Goal: Task Accomplishment & Management: Use online tool/utility

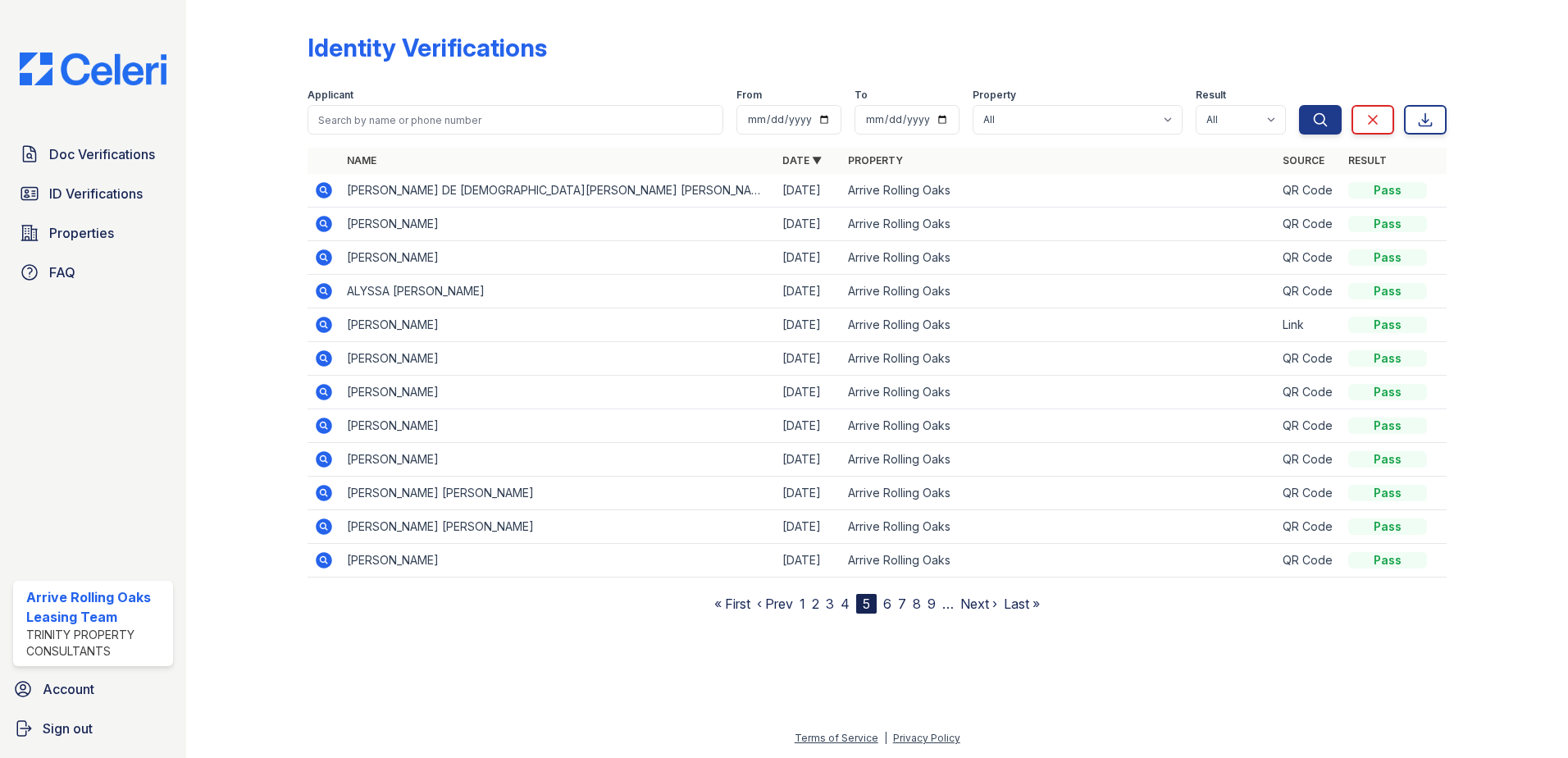
click at [323, 389] on icon at bounding box center [322, 391] width 4 height 4
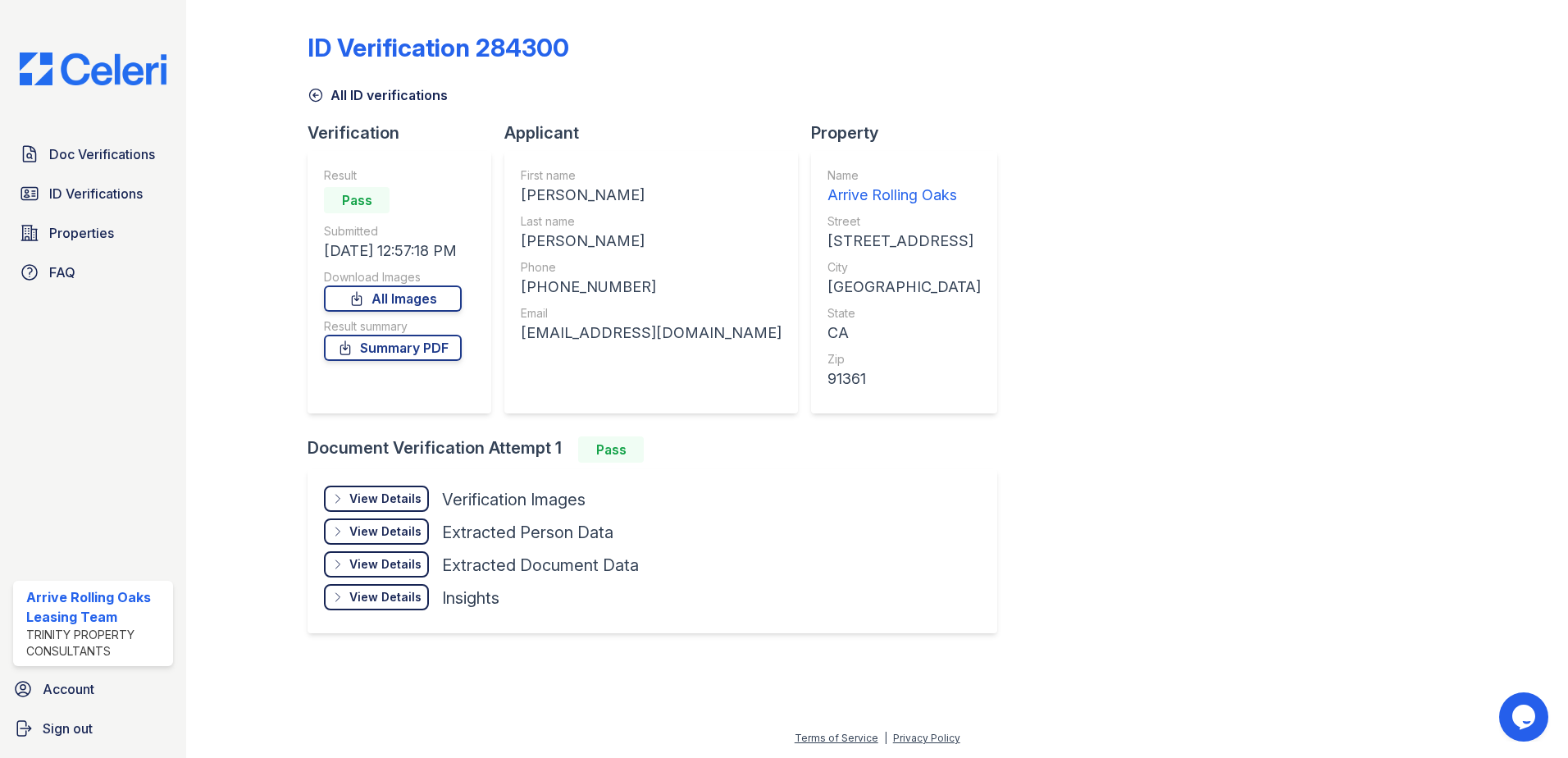
drag, startPoint x: 377, startPoint y: 495, endPoint x: 369, endPoint y: 505, distance: 12.8
click at [377, 495] on div "View Details" at bounding box center [385, 498] width 72 height 16
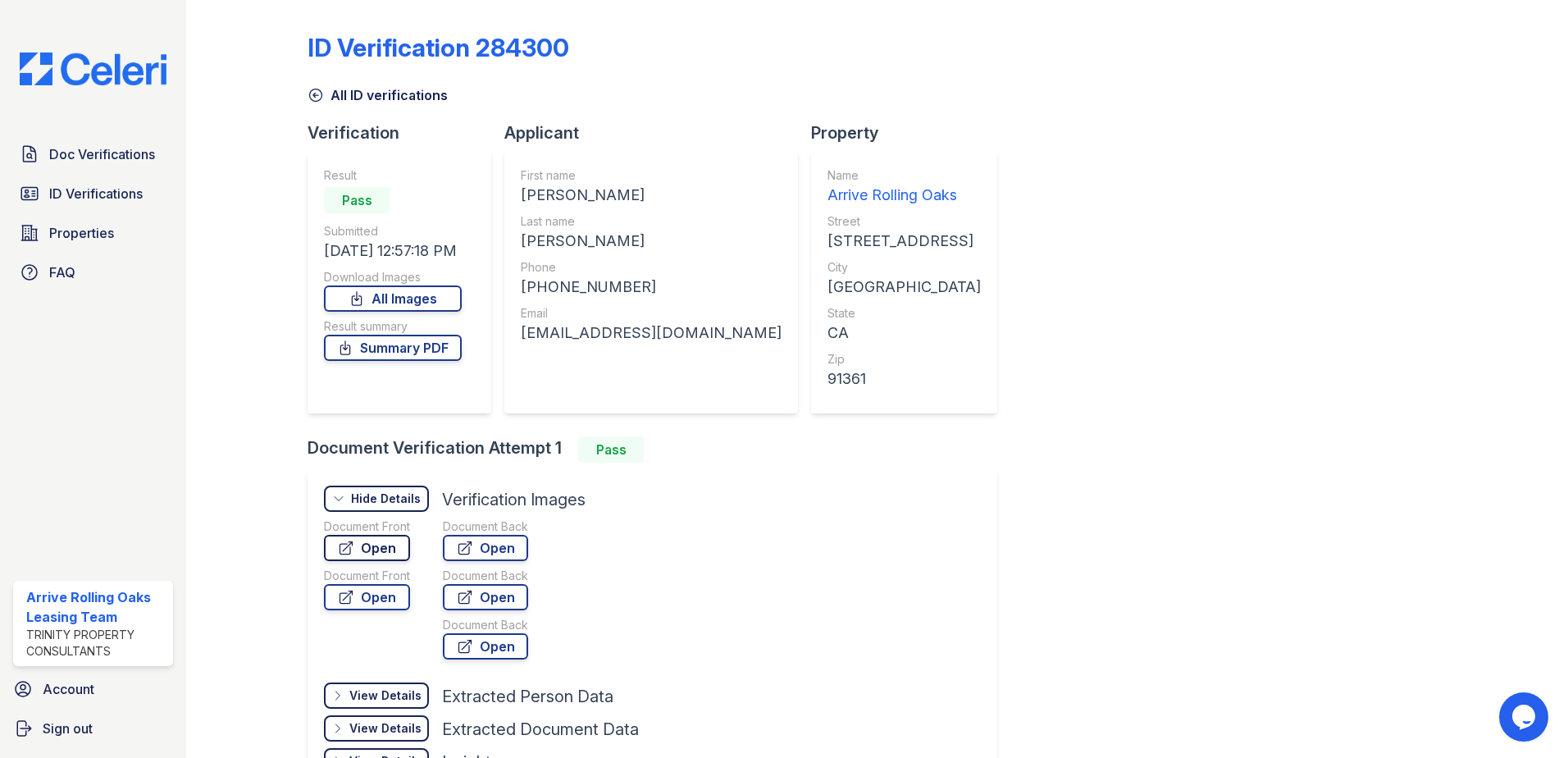
click at [384, 546] on link "Open" at bounding box center [366, 548] width 86 height 26
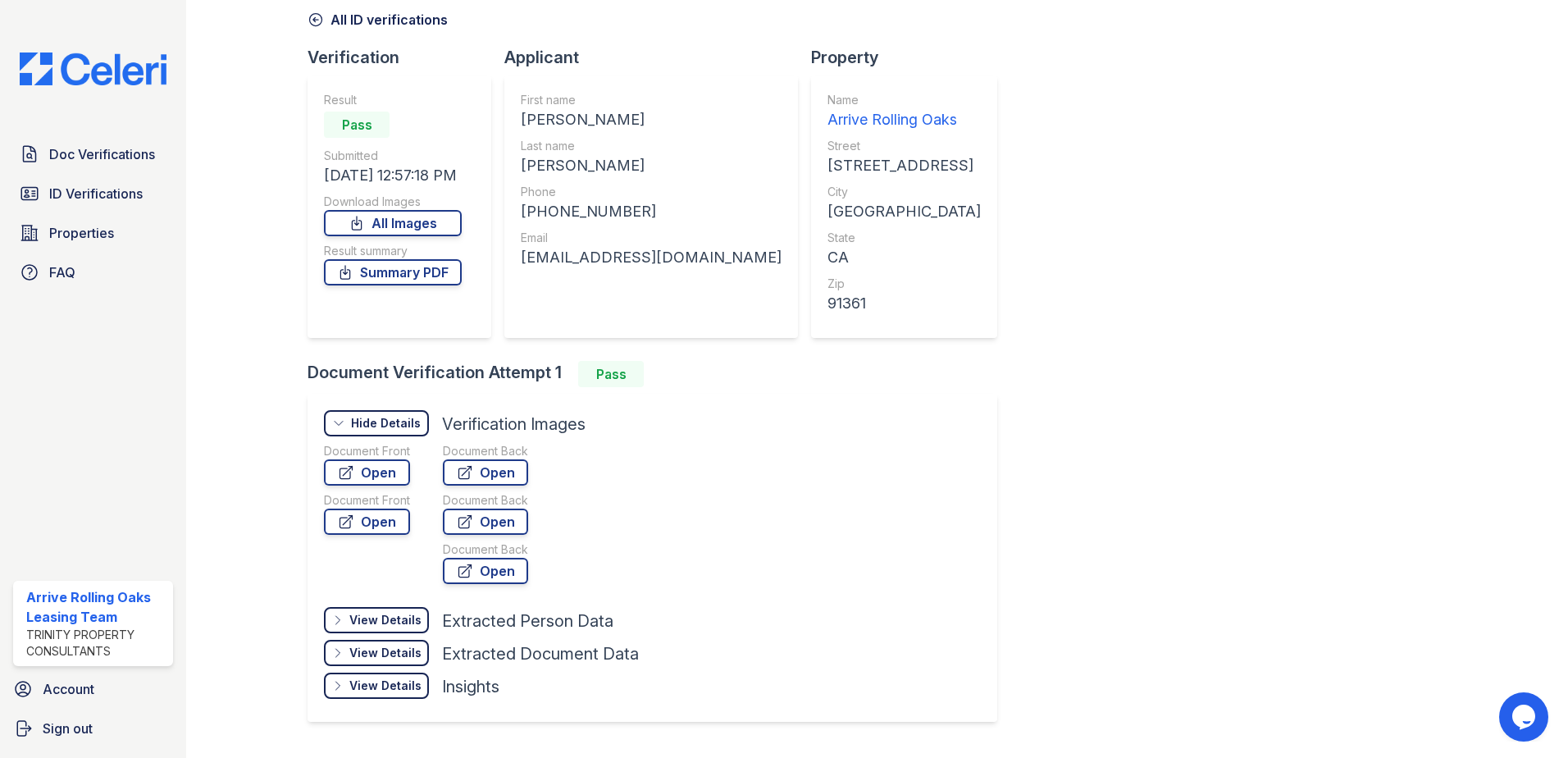
scroll to position [82, 0]
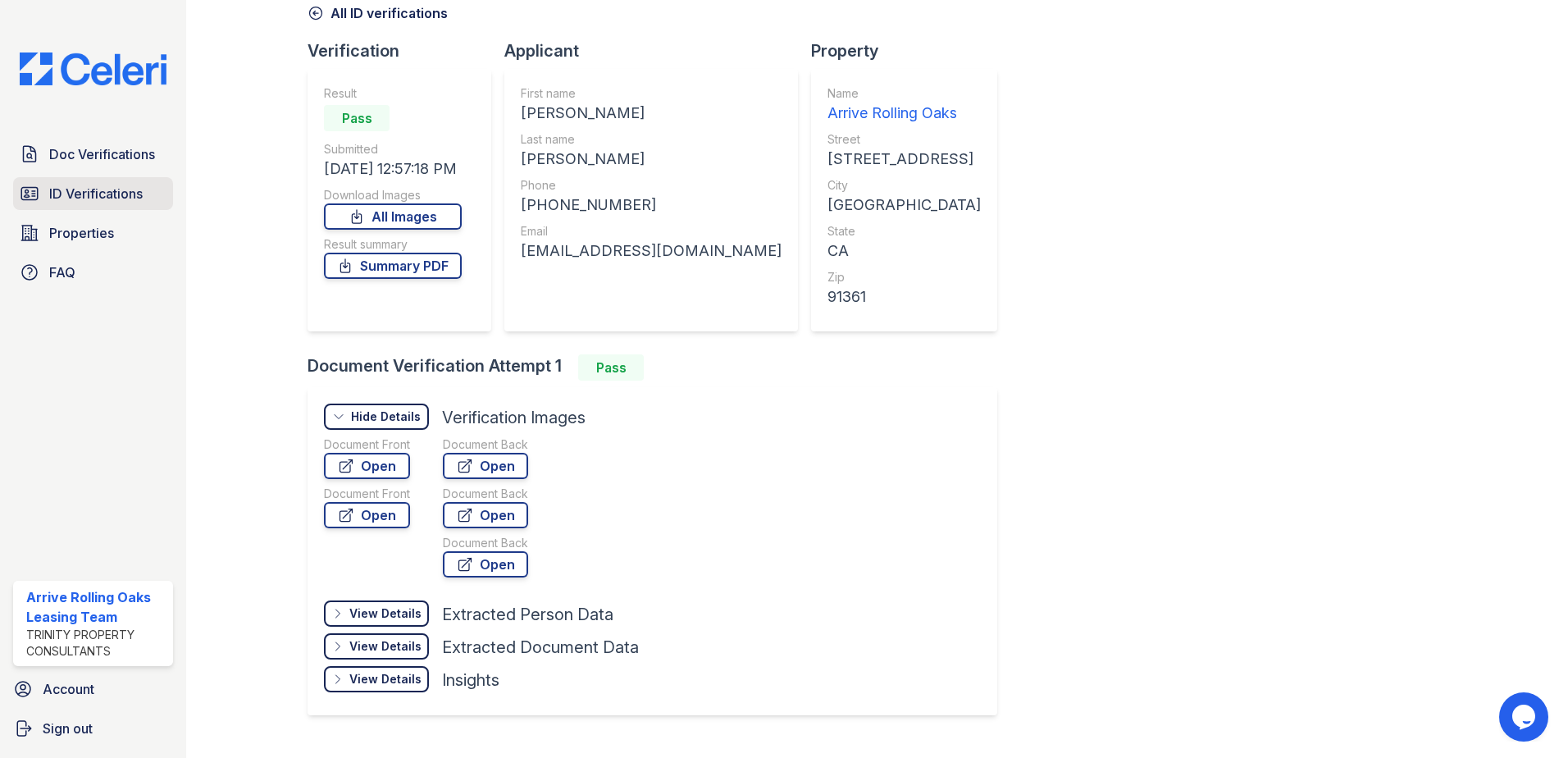
click at [105, 202] on span "ID Verifications" at bounding box center [95, 193] width 94 height 20
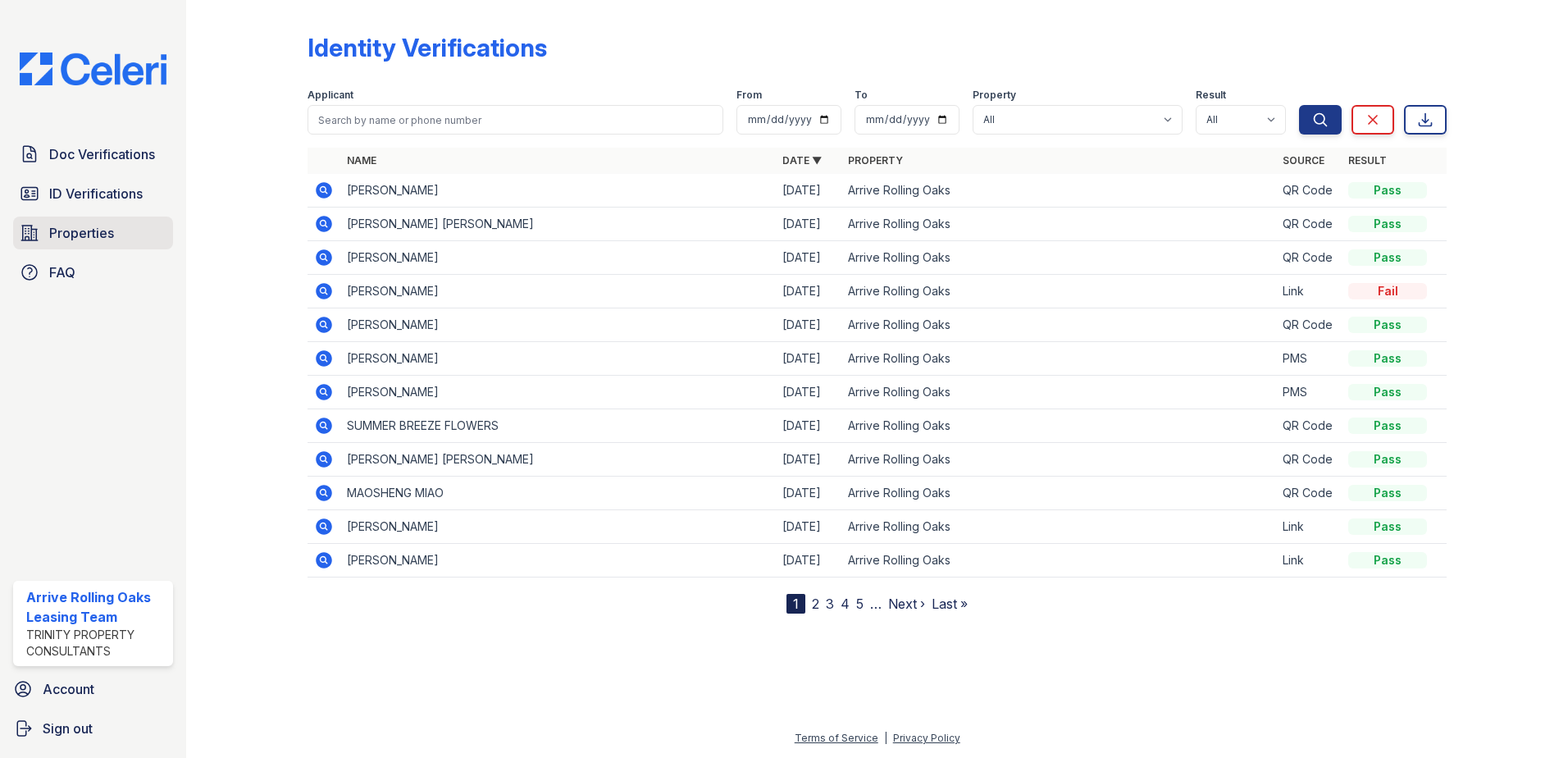
click at [72, 234] on span "Properties" at bounding box center [81, 233] width 65 height 20
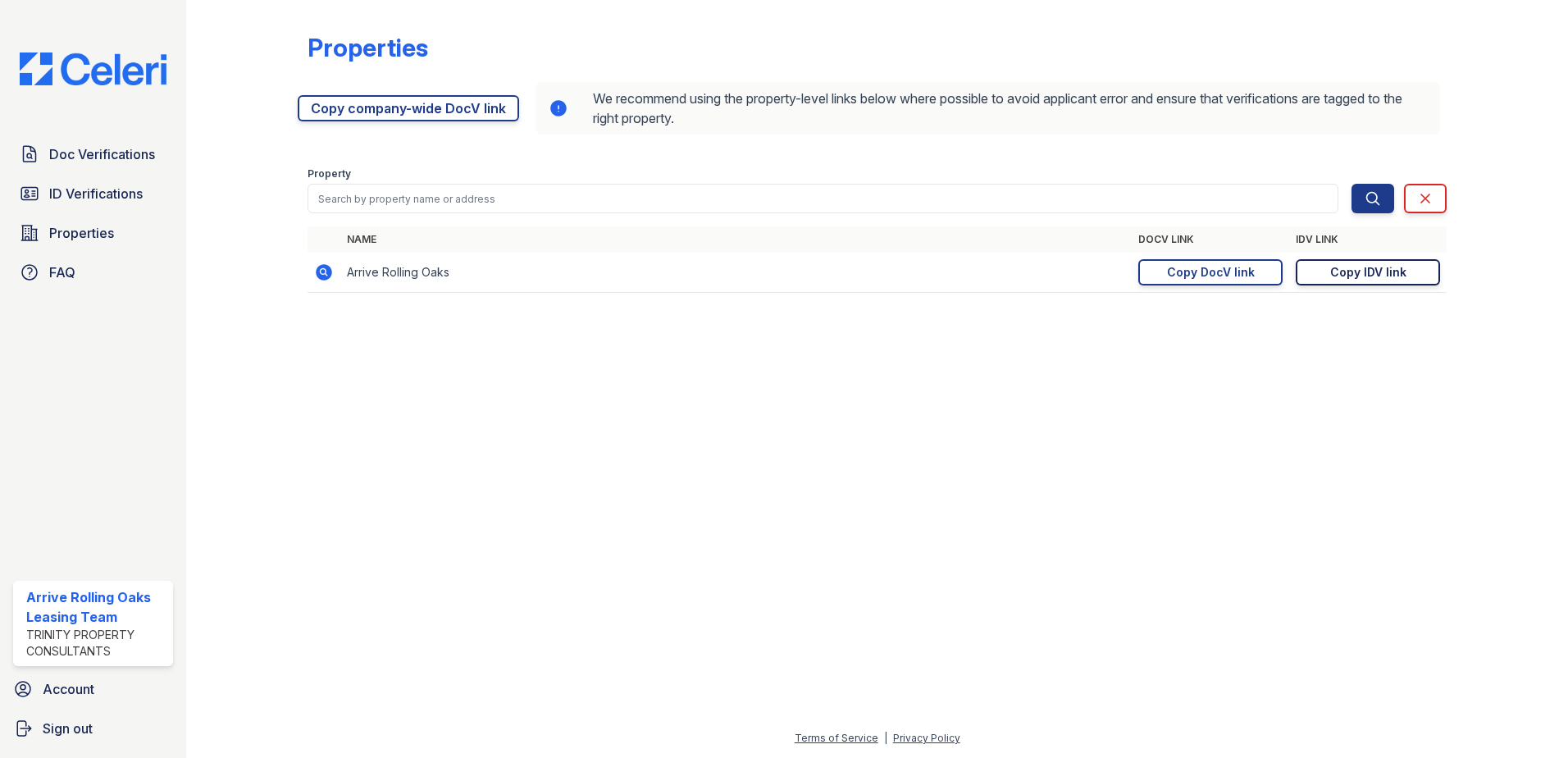
click at [1343, 276] on div "Copy IDV link" at bounding box center [1368, 272] width 77 height 16
